Goal: Answer question/provide support: Answer question/provide support

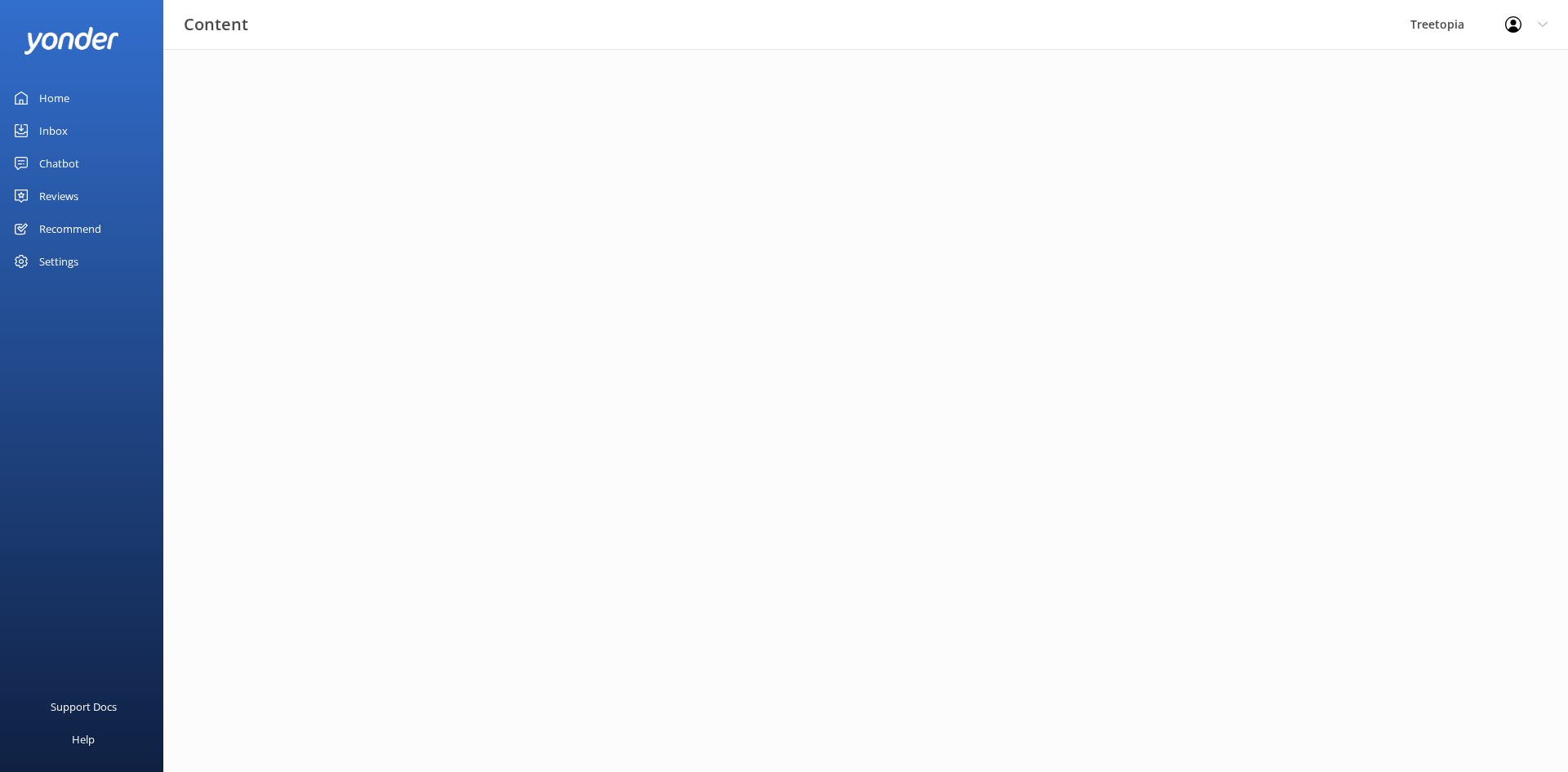
click at [47, 148] on div "Chatbot" at bounding box center [59, 162] width 40 height 32
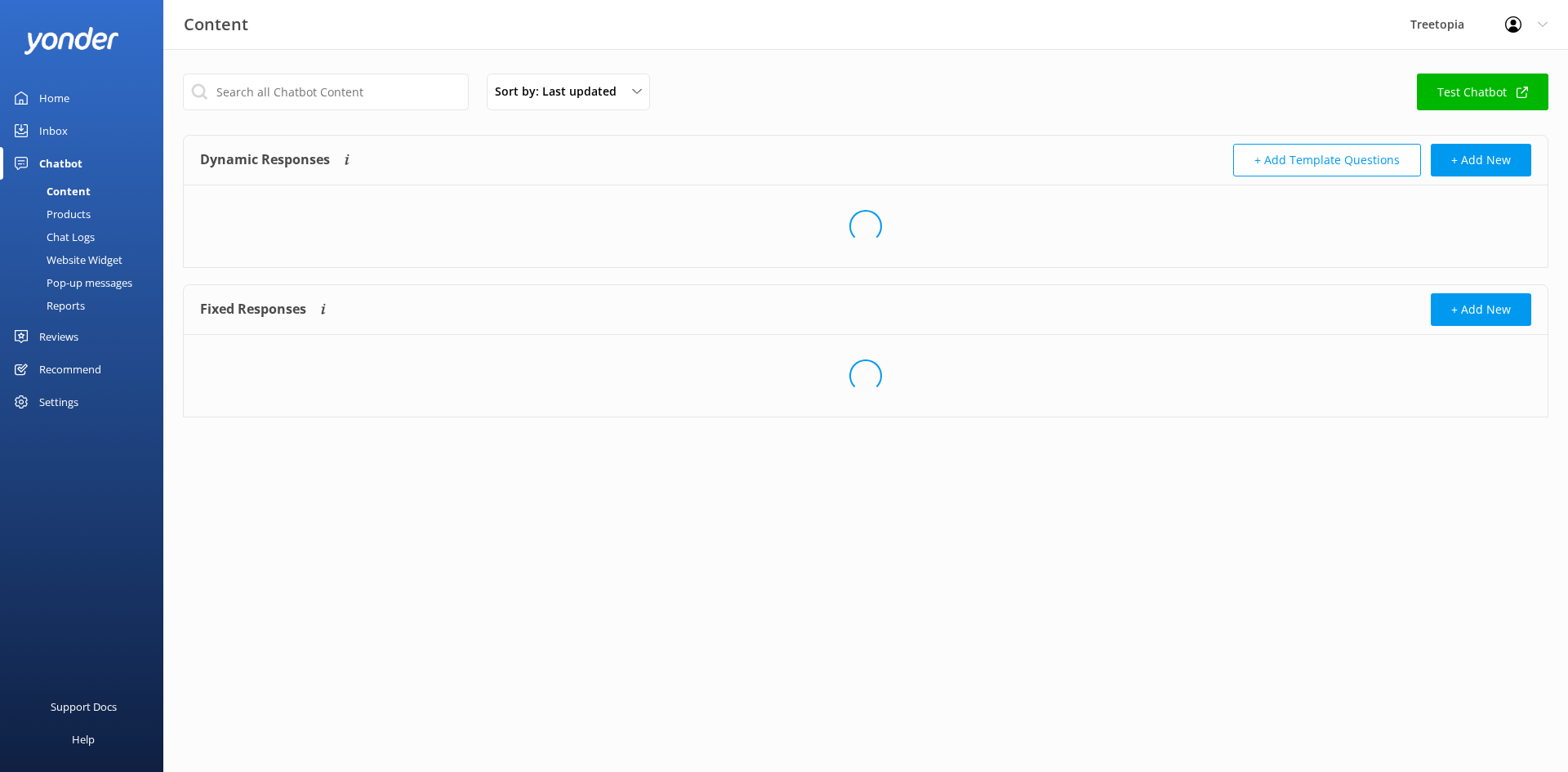
click at [54, 133] on div "Inbox" at bounding box center [53, 130] width 28 height 32
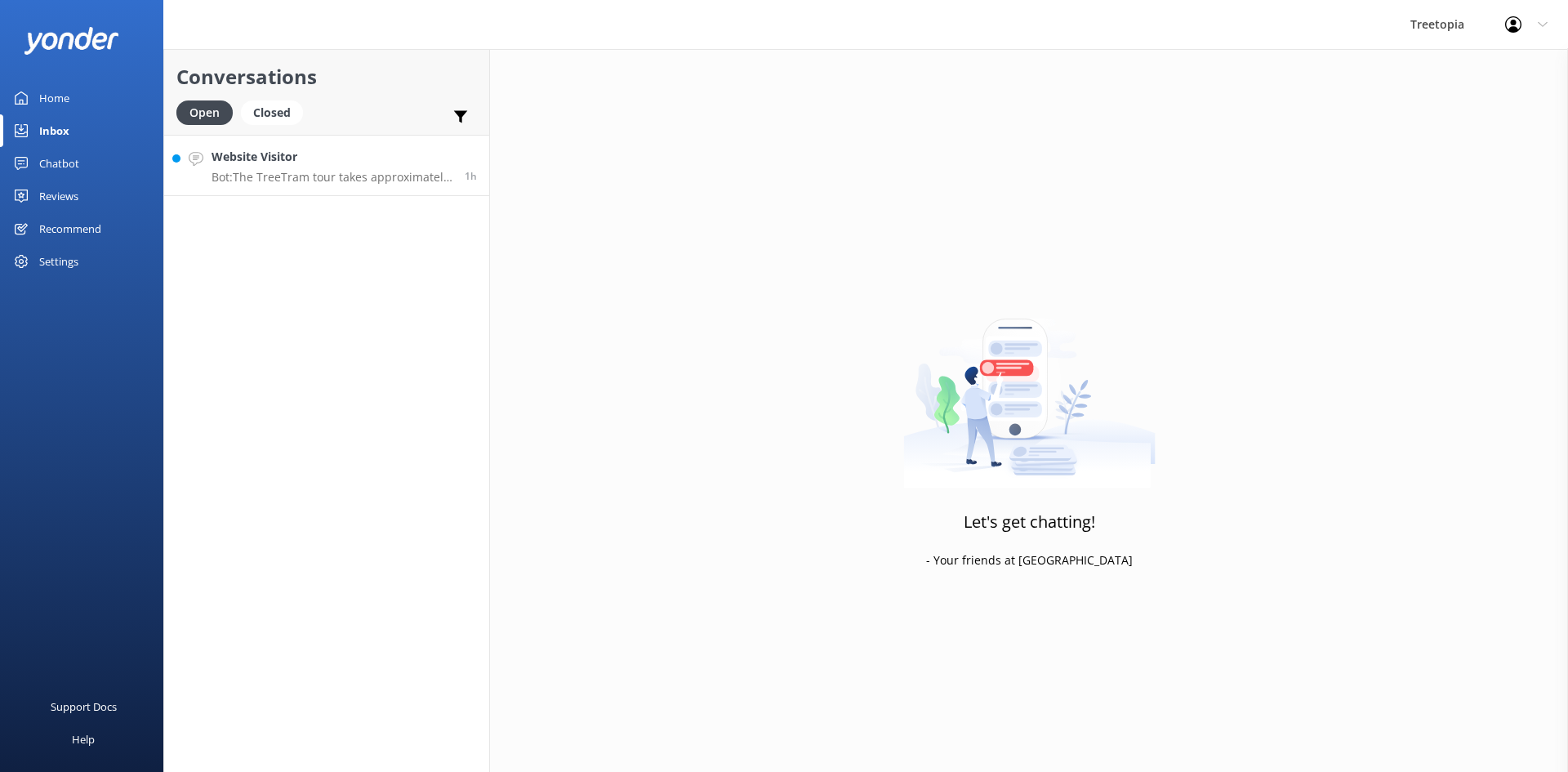
drag, startPoint x: 446, startPoint y: 174, endPoint x: 473, endPoint y: 172, distance: 27.1
click at [449, 174] on p "Bot: The TreeTram tour takes approximately 1.15 hours in total. This includes a…" at bounding box center [331, 177] width 241 height 15
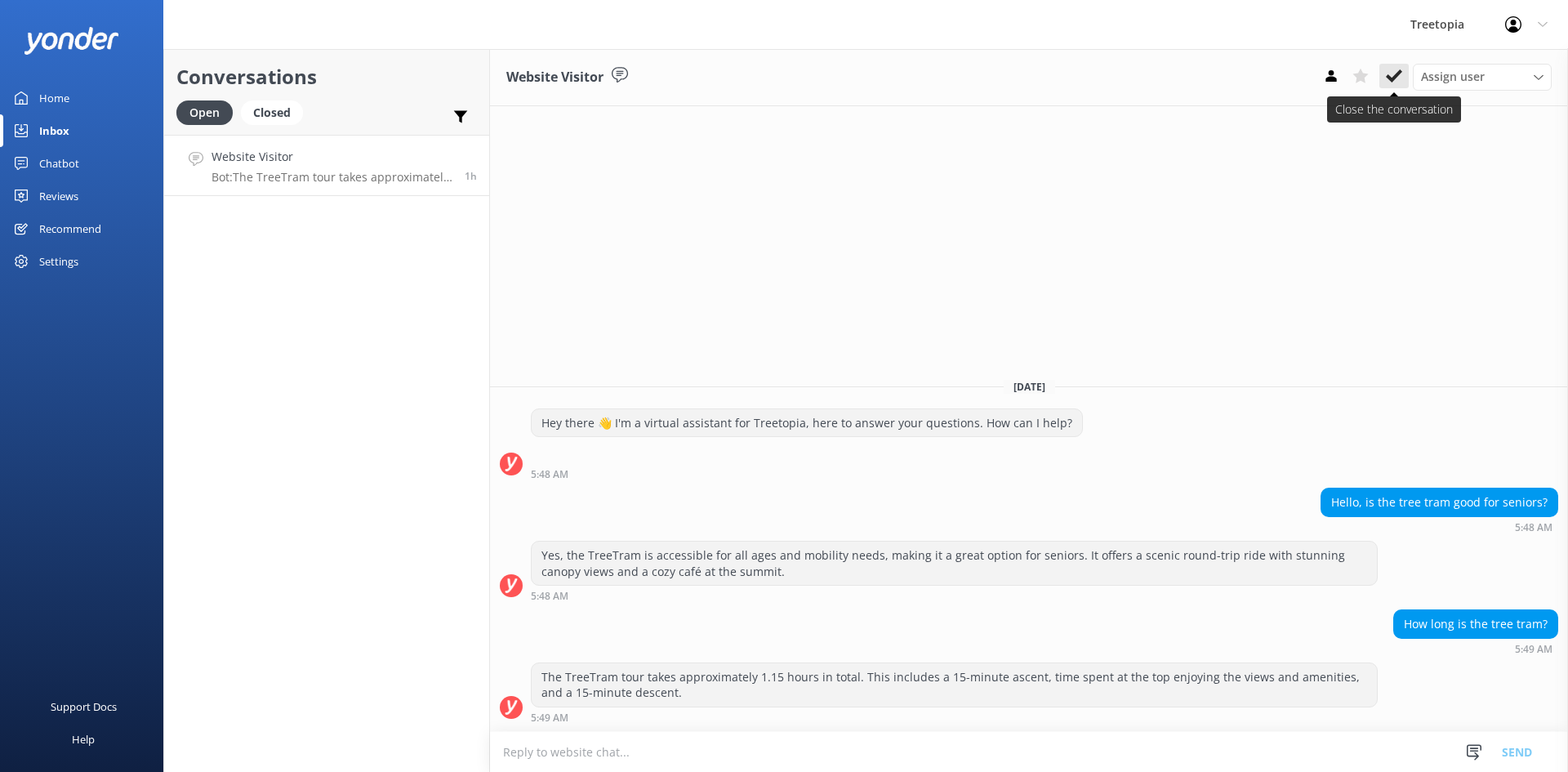
click at [1398, 76] on use at bounding box center [1393, 75] width 17 height 13
